Goal: Task Accomplishment & Management: Complete application form

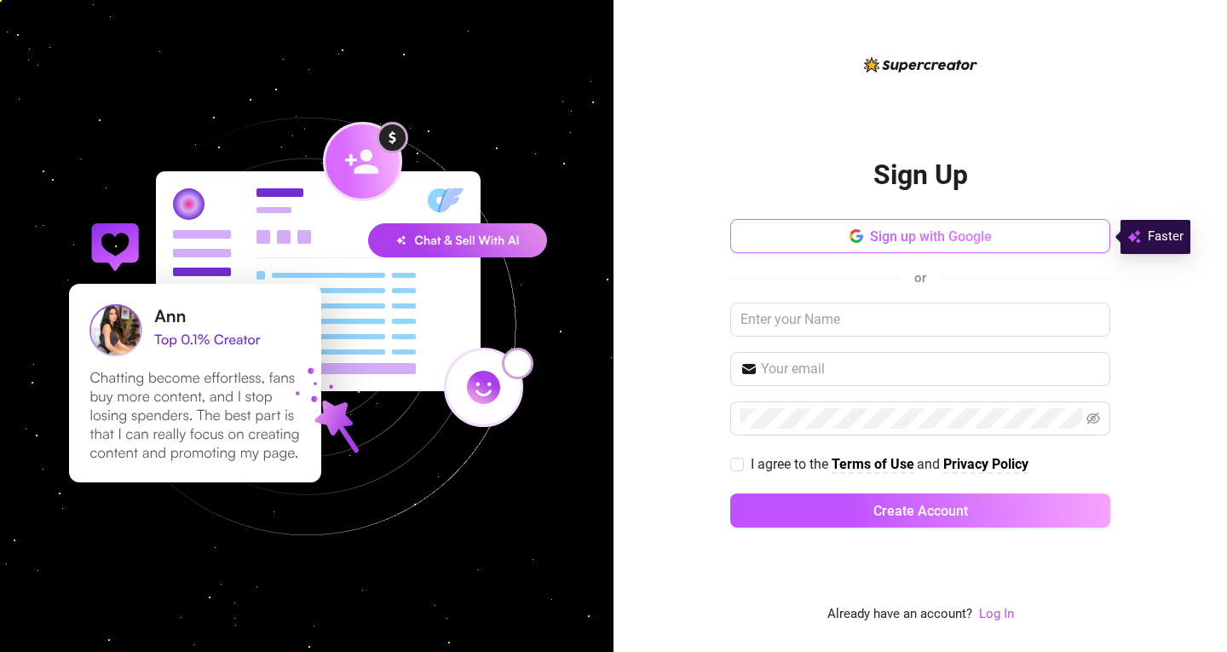
click at [919, 235] on span "Sign up with Google" at bounding box center [931, 236] width 122 height 16
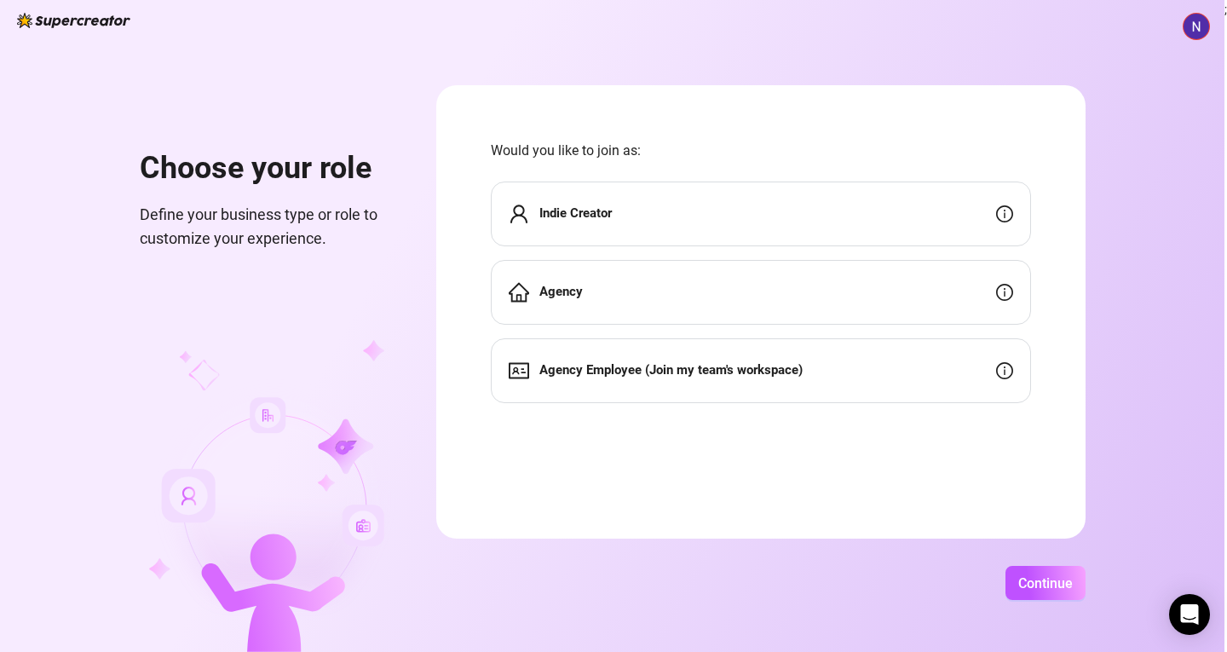
click at [688, 309] on div "Agency" at bounding box center [761, 292] width 540 height 65
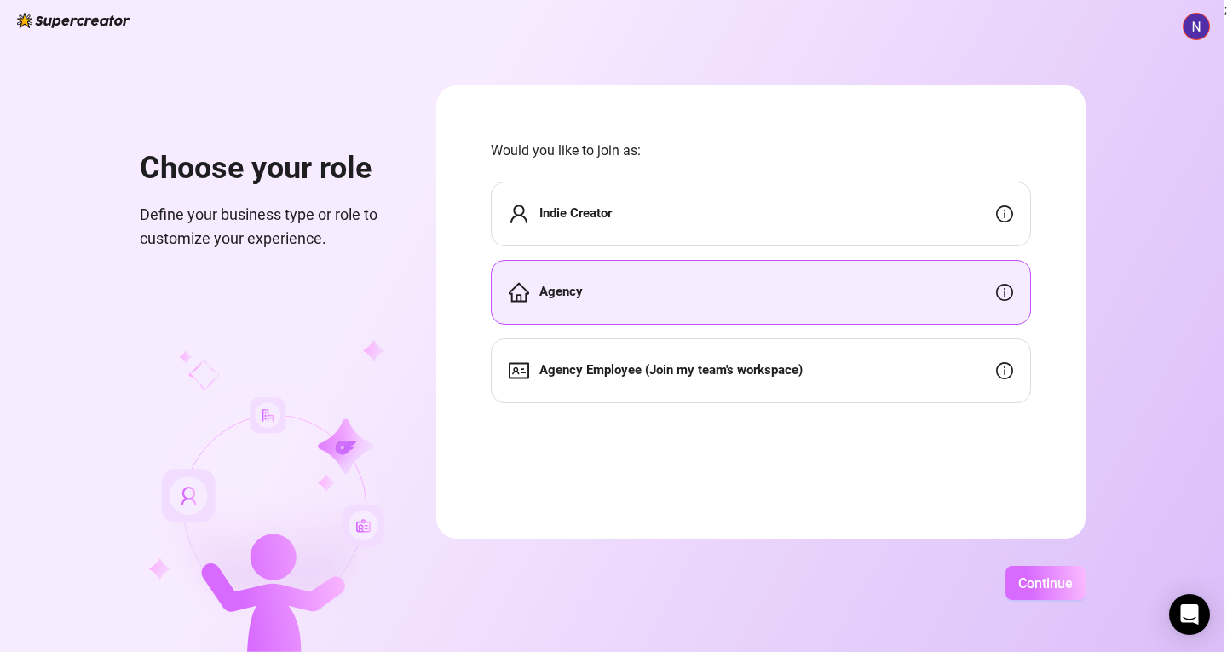
click at [1028, 588] on span "Continue" at bounding box center [1045, 583] width 55 height 16
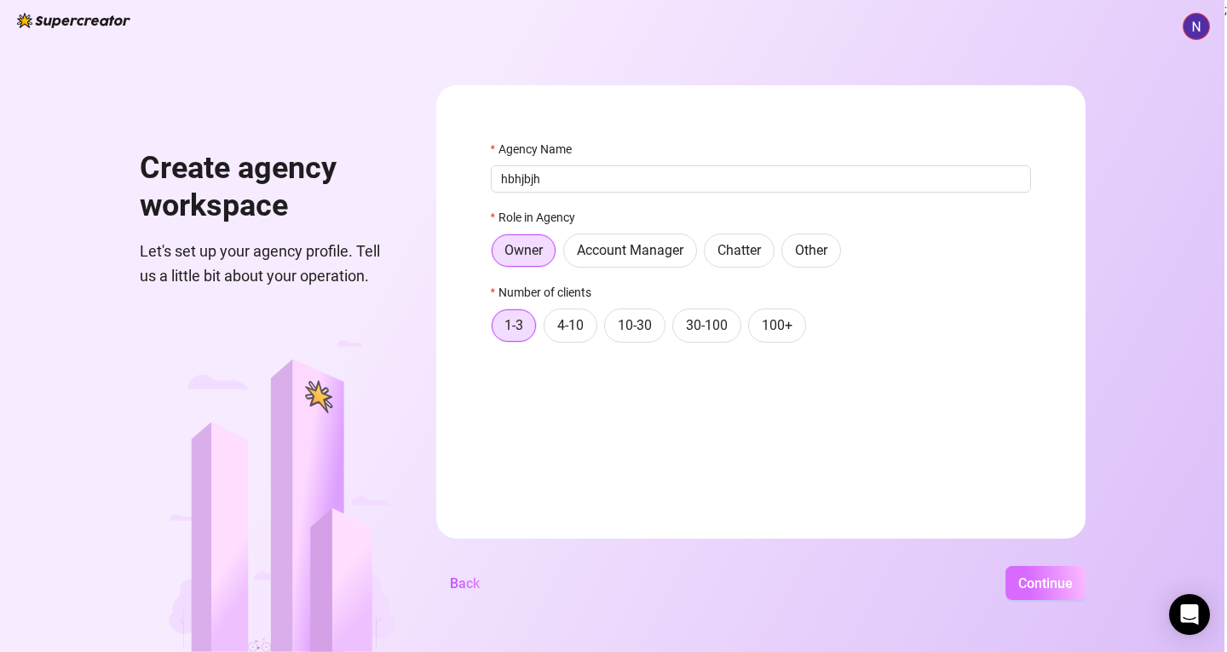
type input "hbhjbjh"
click at [1045, 592] on button "Continue" at bounding box center [1046, 583] width 80 height 34
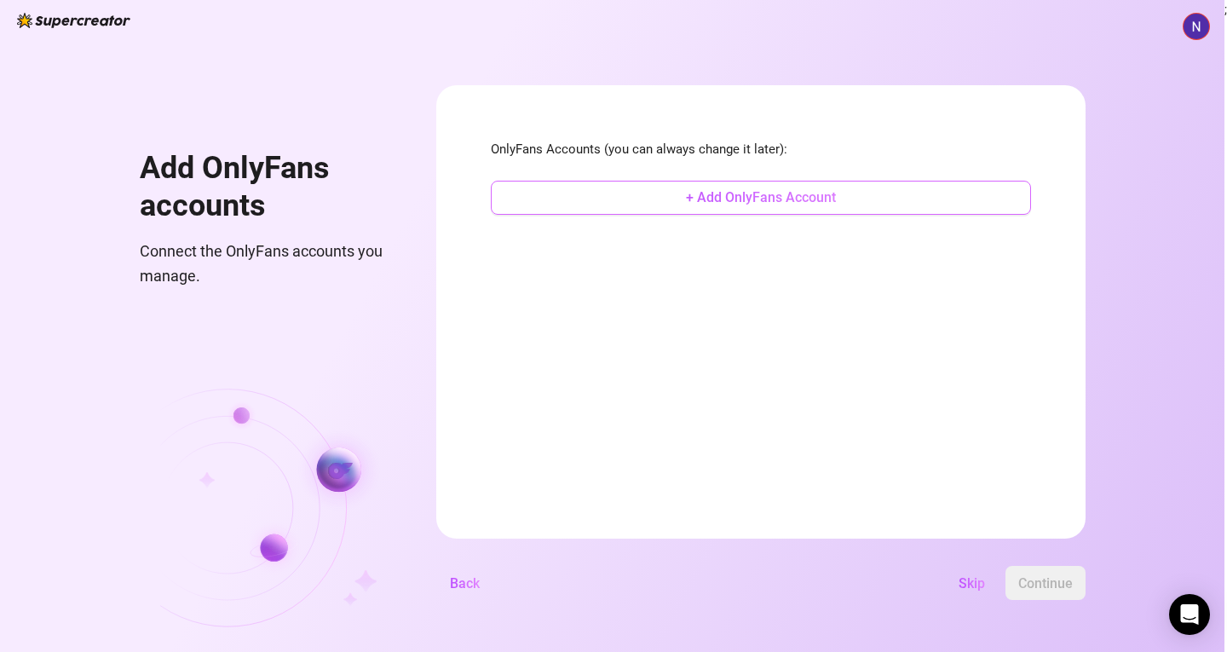
click at [753, 191] on span "+ Add OnlyFans Account" at bounding box center [761, 197] width 150 height 16
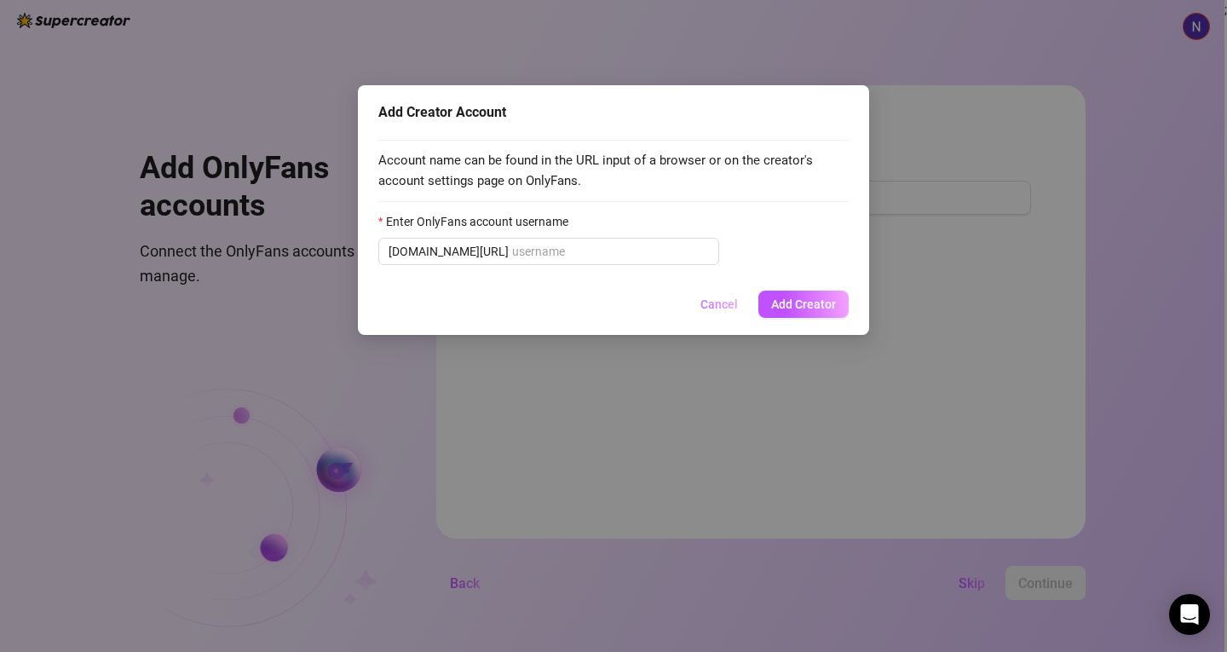
click at [721, 296] on button "Cancel" at bounding box center [719, 304] width 65 height 27
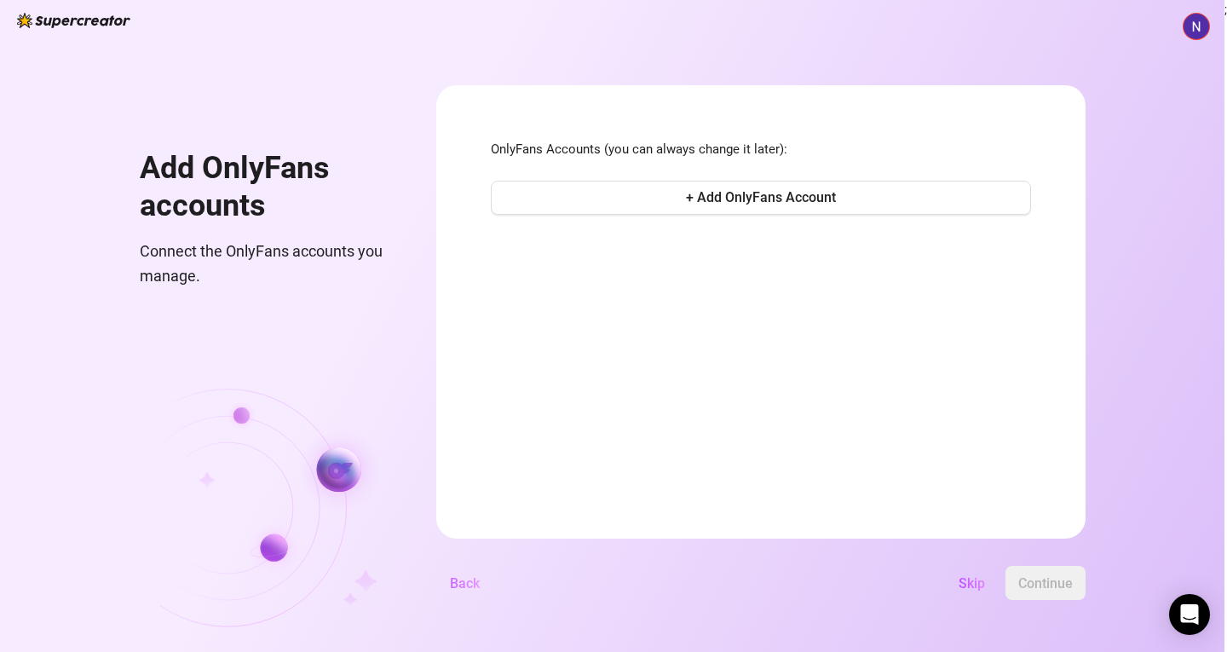
click at [461, 591] on span "Back" at bounding box center [465, 583] width 30 height 16
